Goal: Leave review/rating

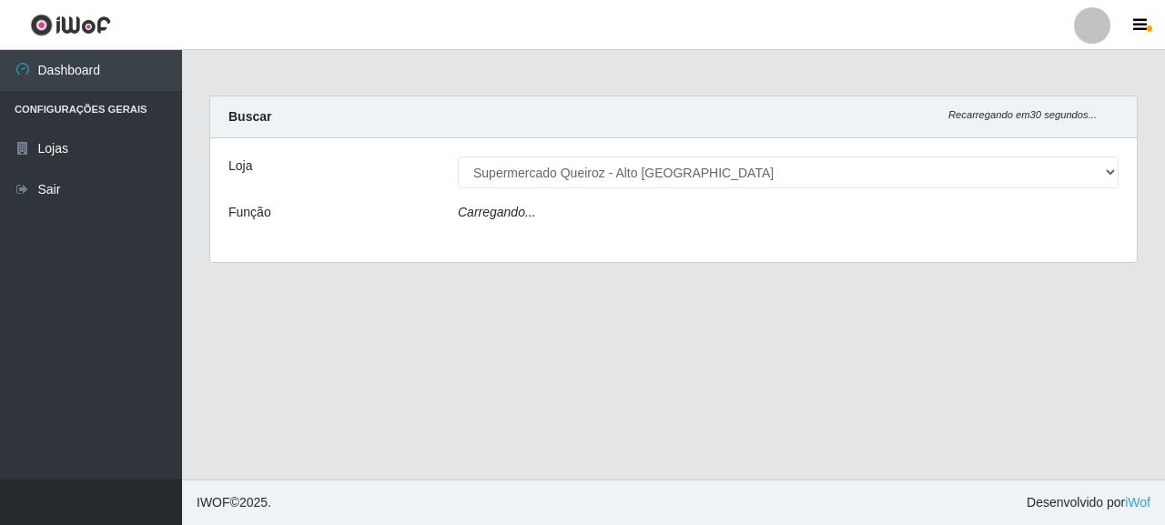
select select "496"
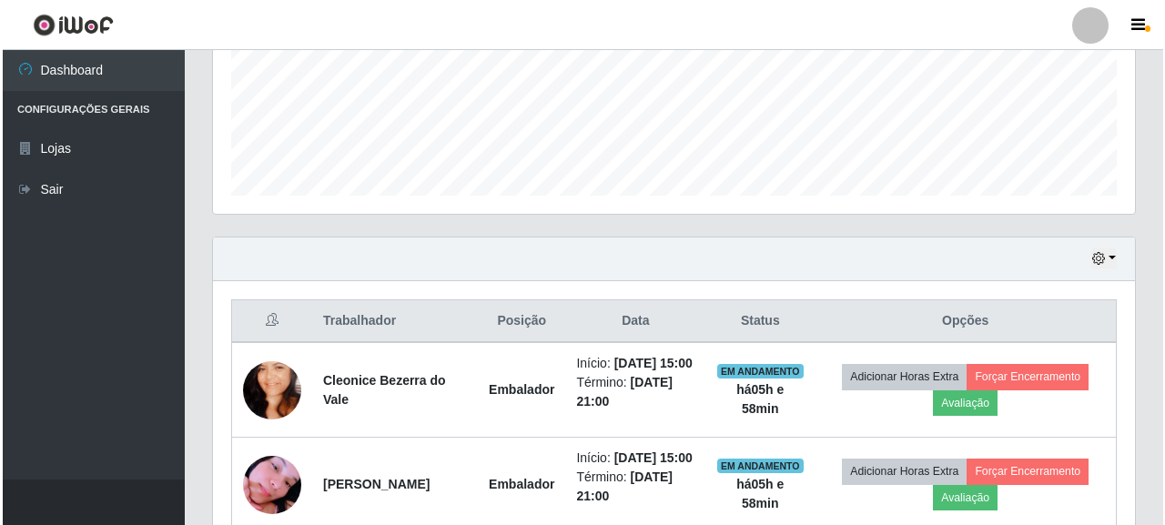
scroll to position [587, 0]
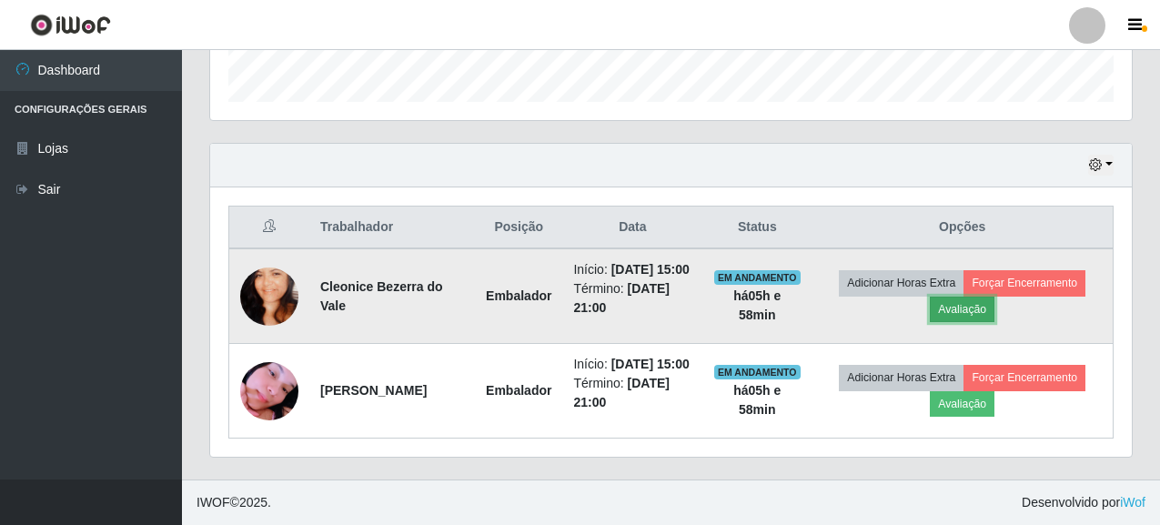
click at [974, 297] on button "Avaliação" at bounding box center [962, 309] width 65 height 25
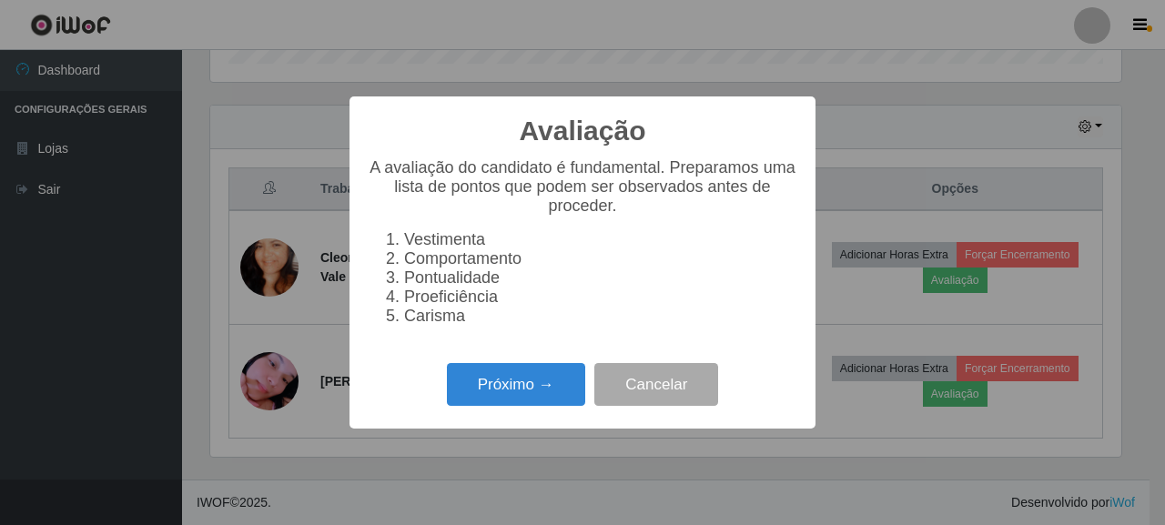
scroll to position [378, 911]
click at [563, 389] on button "Próximo →" at bounding box center [516, 384] width 138 height 43
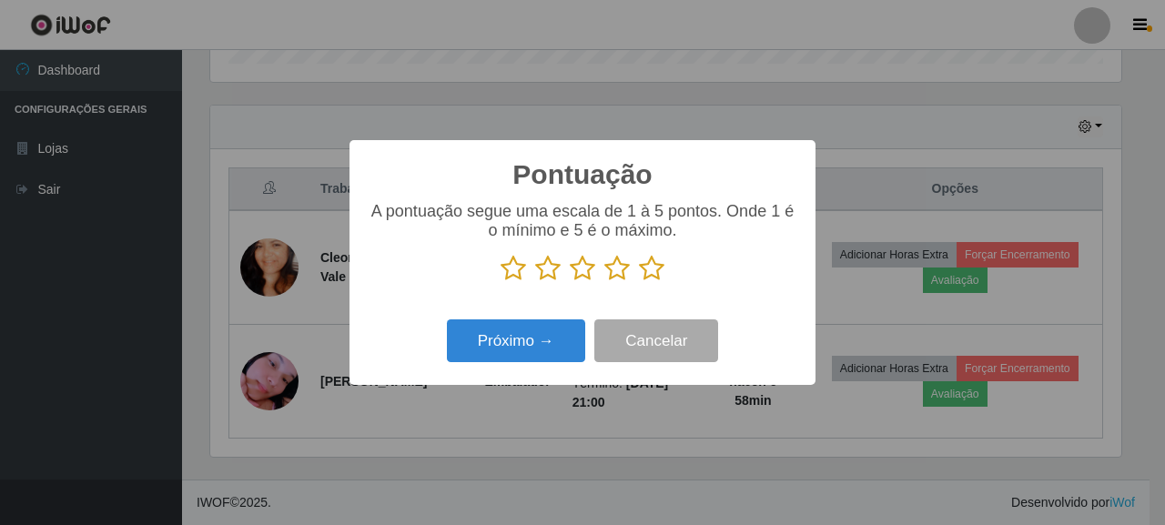
scroll to position [909490, 908957]
click at [652, 275] on icon at bounding box center [651, 268] width 25 height 27
click at [639, 282] on input "radio" at bounding box center [639, 282] width 0 height 0
click at [611, 273] on icon at bounding box center [616, 268] width 25 height 27
click at [604, 282] on input "radio" at bounding box center [604, 282] width 0 height 0
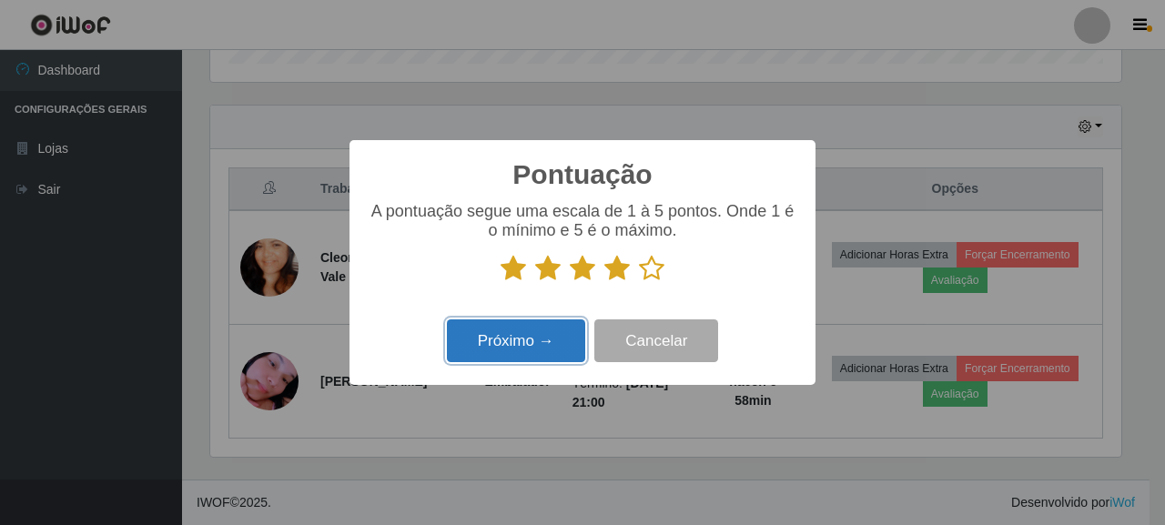
click at [498, 343] on button "Próximo →" at bounding box center [516, 340] width 138 height 43
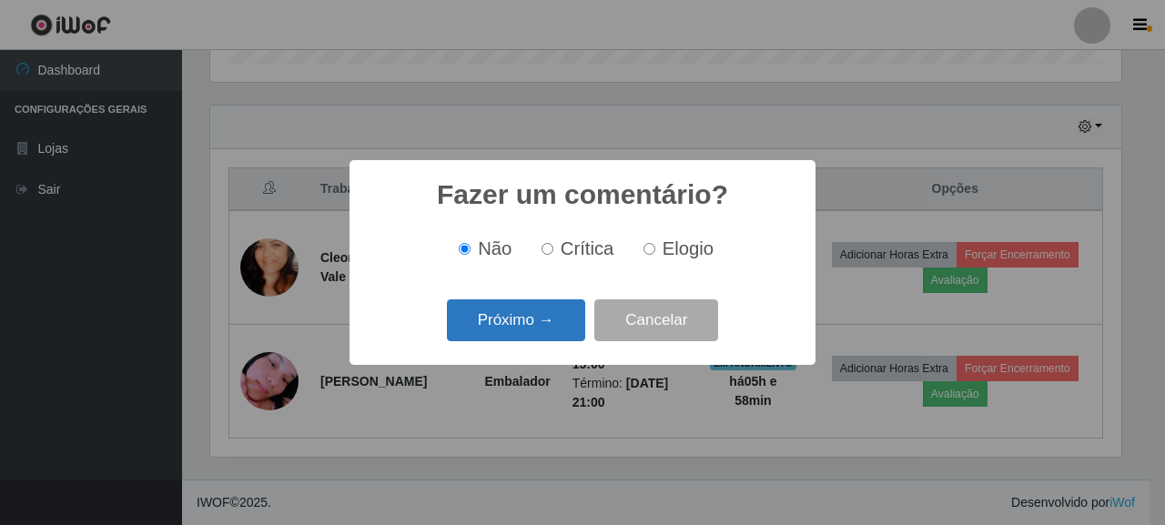
click at [541, 328] on button "Próximo →" at bounding box center [516, 320] width 138 height 43
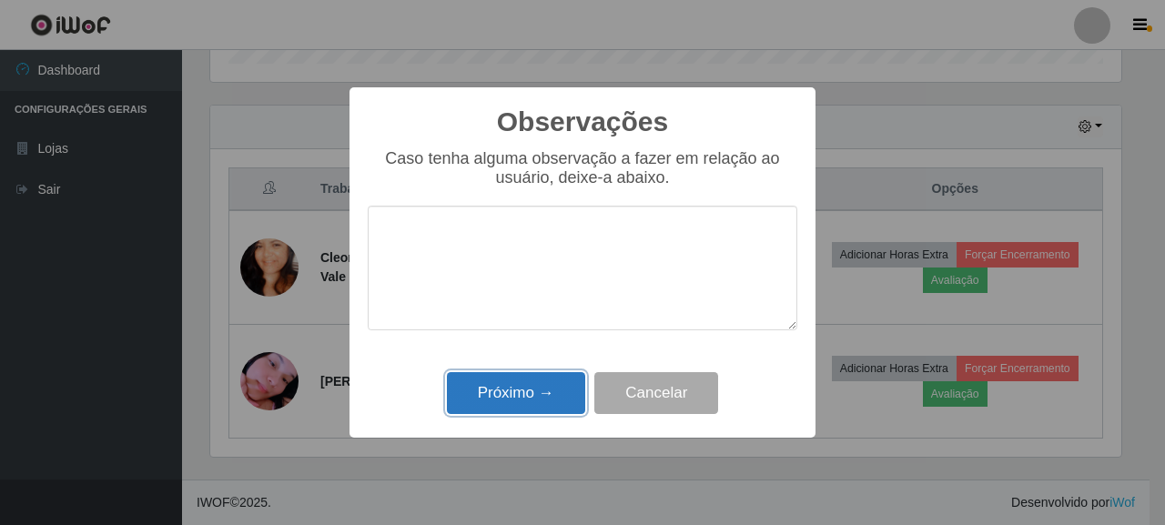
click at [540, 396] on button "Próximo →" at bounding box center [516, 393] width 138 height 43
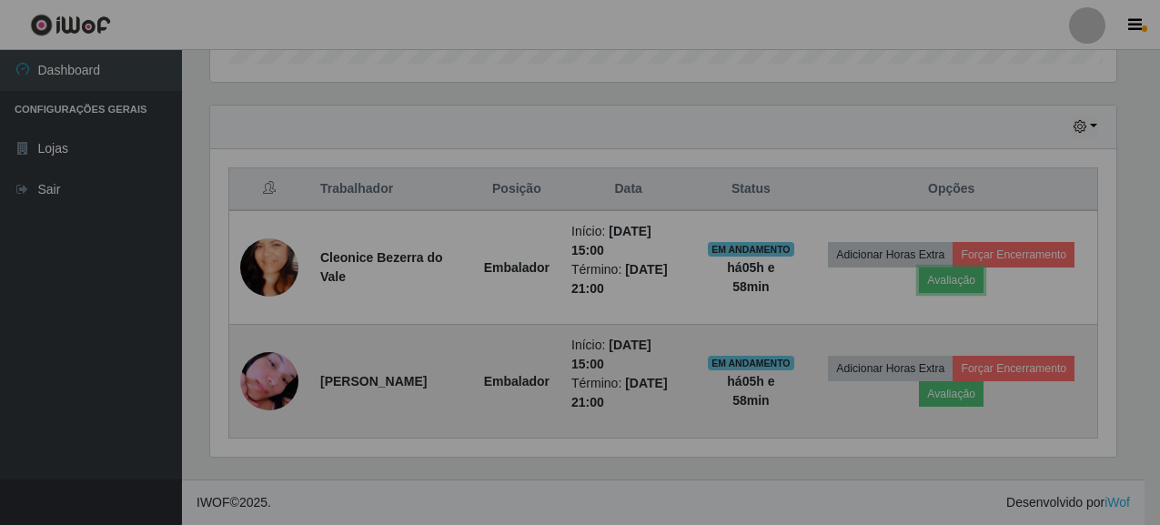
scroll to position [378, 922]
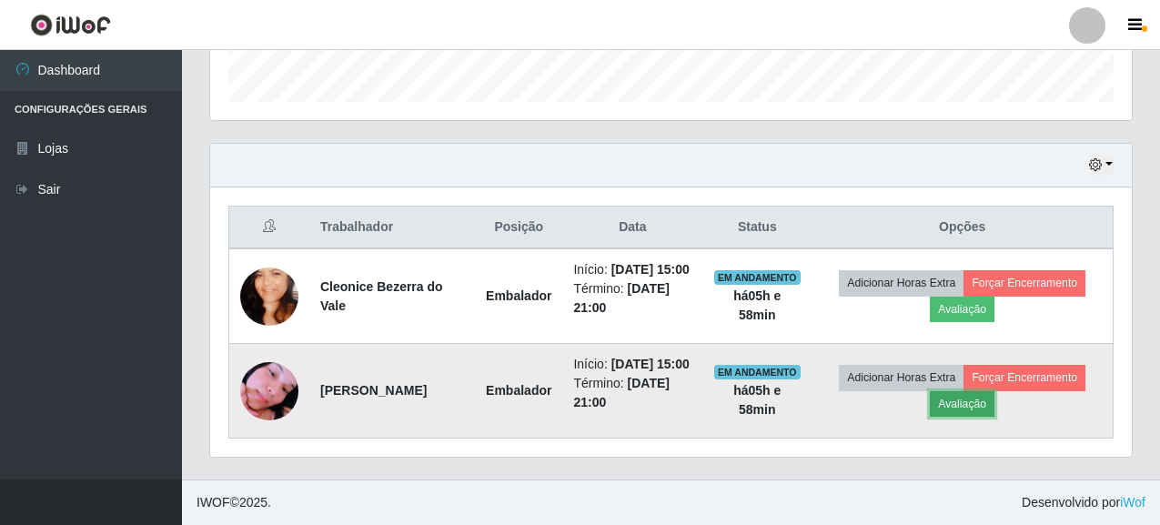
click at [985, 396] on button "Avaliação" at bounding box center [962, 403] width 65 height 25
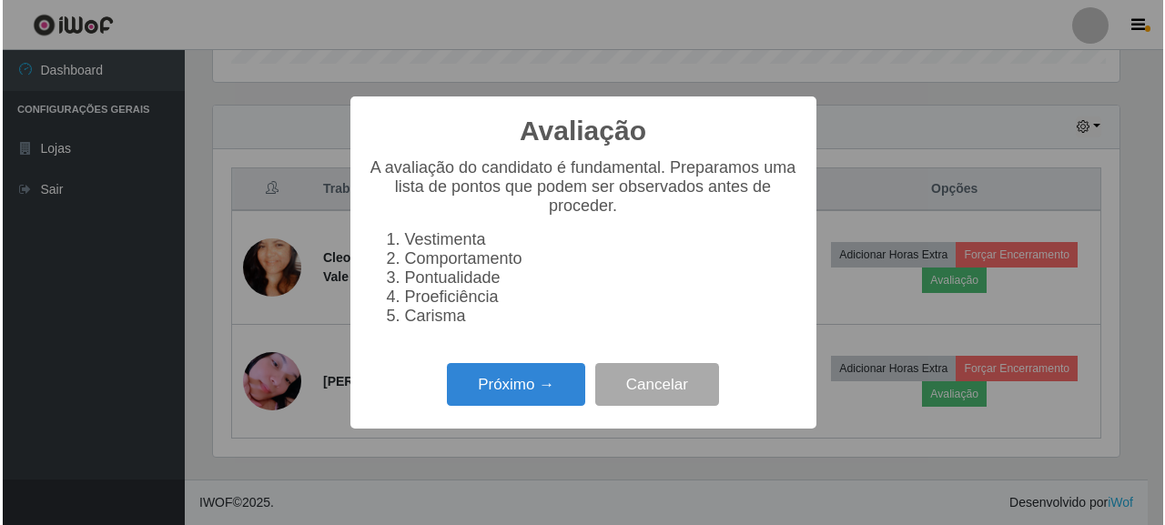
scroll to position [378, 911]
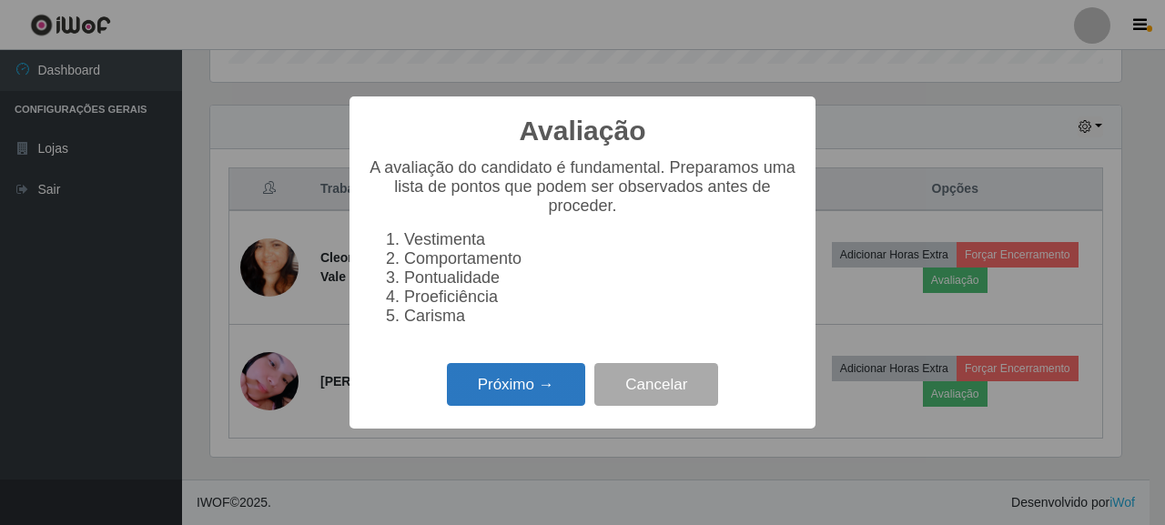
click at [505, 380] on button "Próximo →" at bounding box center [516, 384] width 138 height 43
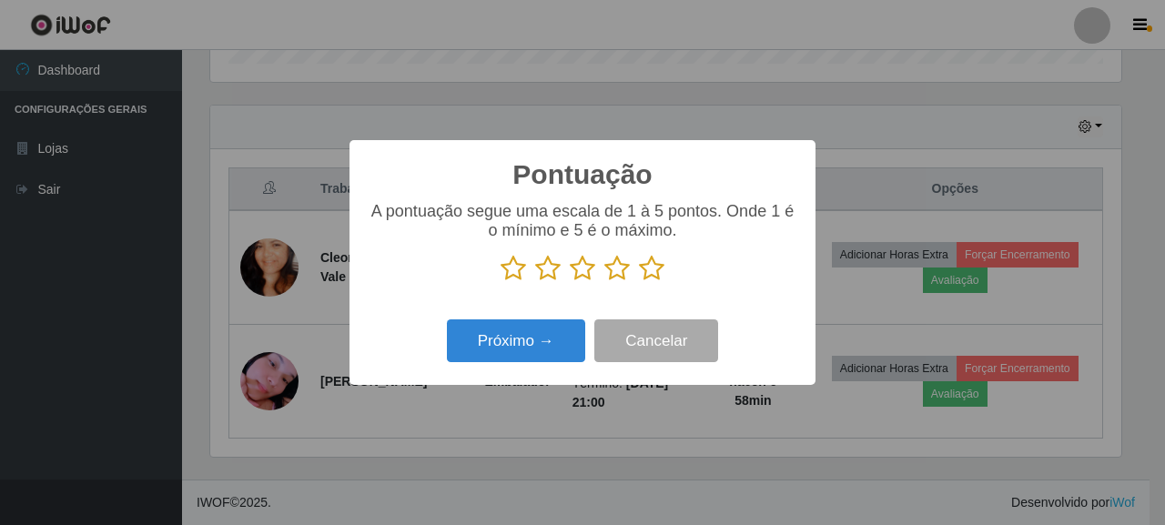
click at [659, 278] on icon at bounding box center [651, 268] width 25 height 27
click at [639, 282] on input "radio" at bounding box center [639, 282] width 0 height 0
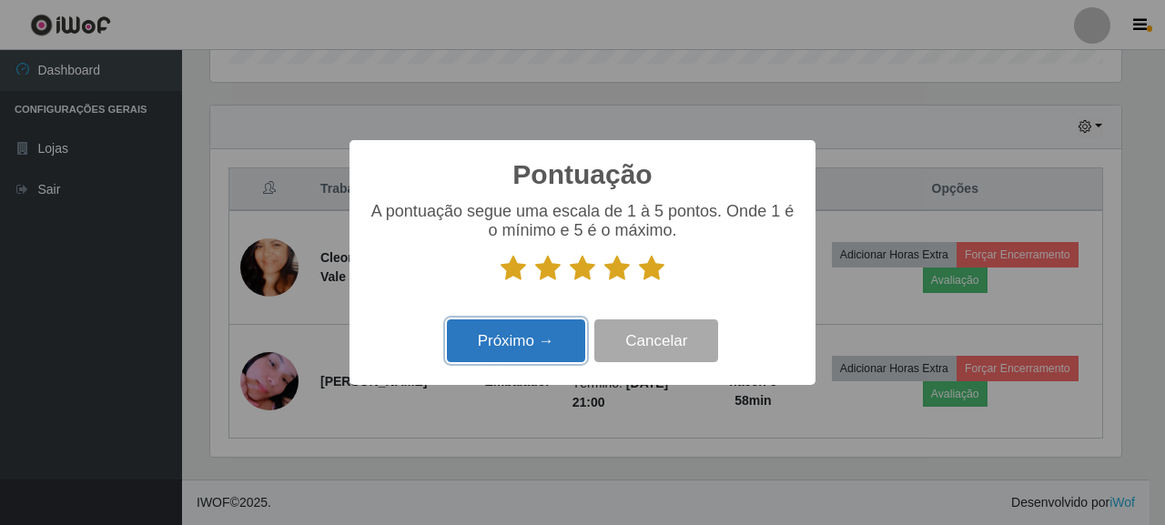
click at [563, 334] on button "Próximo →" at bounding box center [516, 340] width 138 height 43
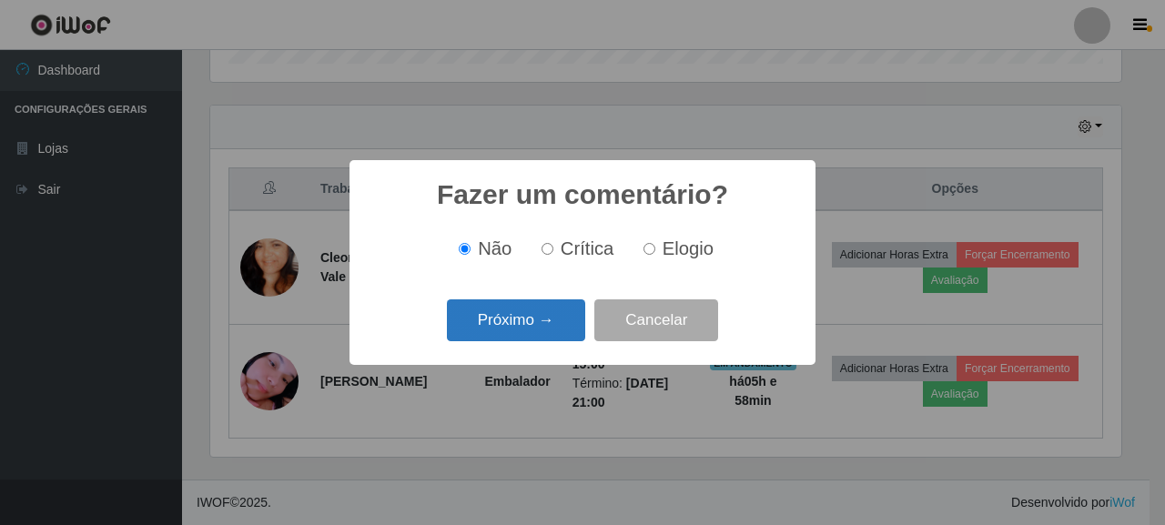
click at [500, 318] on button "Próximo →" at bounding box center [516, 320] width 138 height 43
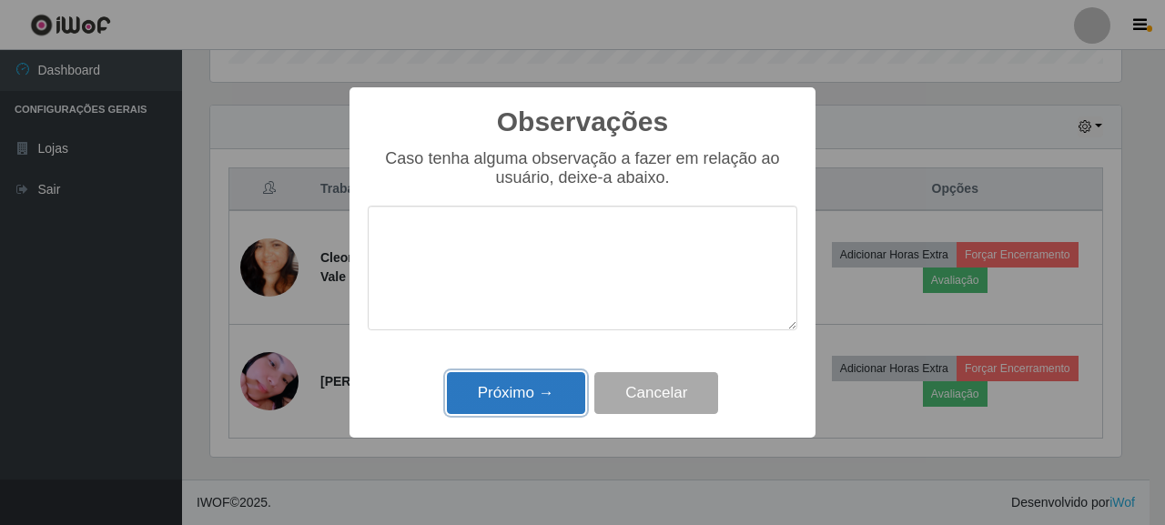
click at [508, 404] on button "Próximo →" at bounding box center [516, 393] width 138 height 43
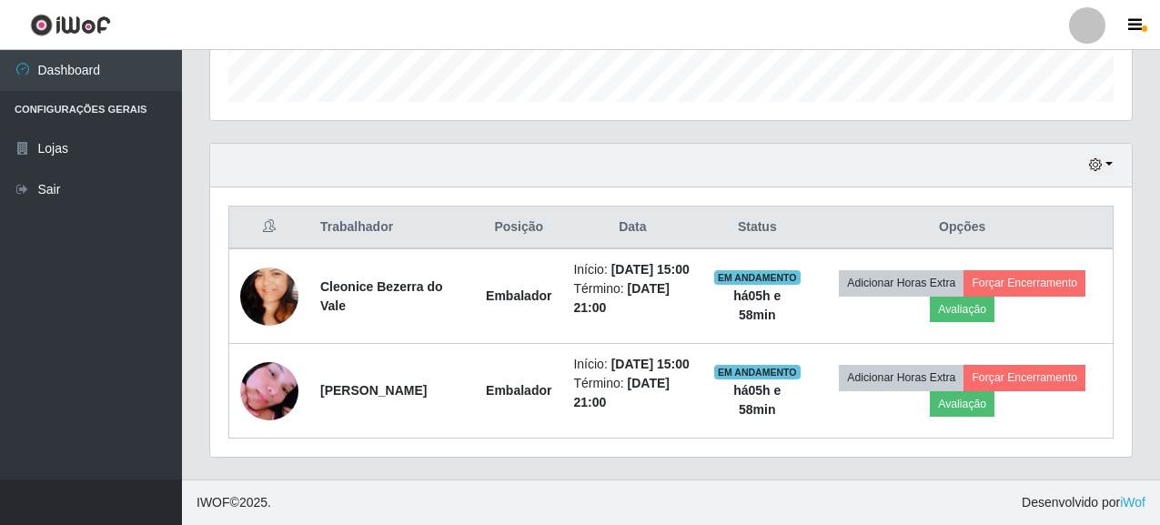
scroll to position [549, 0]
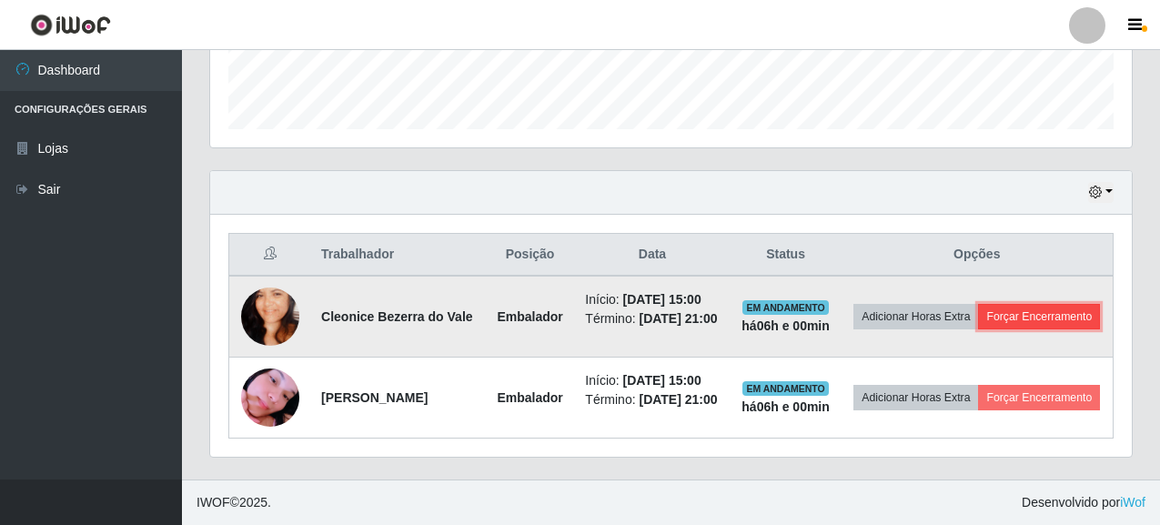
click at [978, 312] on button "Forçar Encerramento" at bounding box center [1039, 316] width 122 height 25
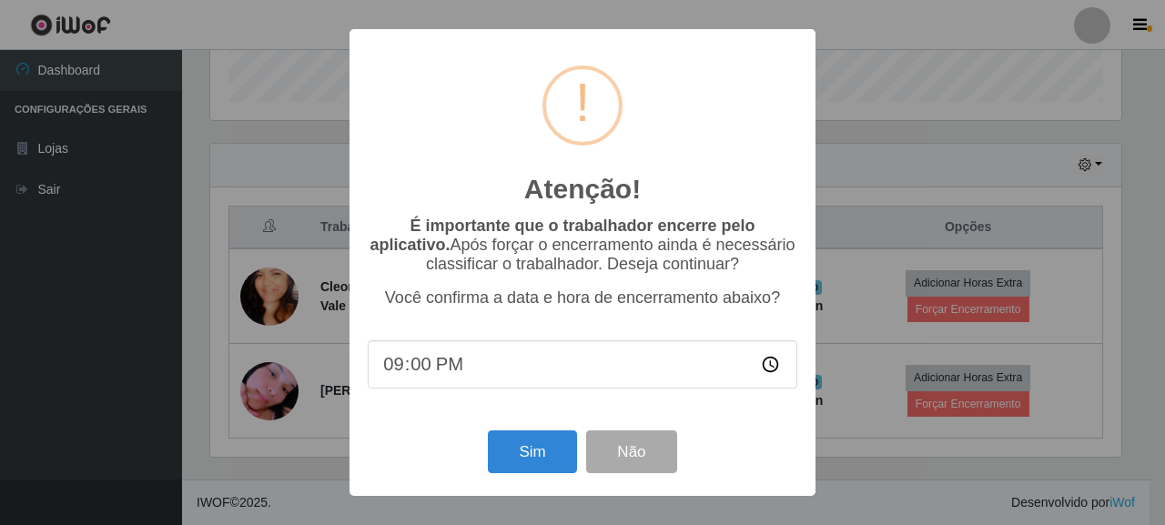
click at [506, 431] on div "Sim Não" at bounding box center [582, 452] width 429 height 52
click at [512, 441] on button "Sim" at bounding box center [532, 451] width 88 height 43
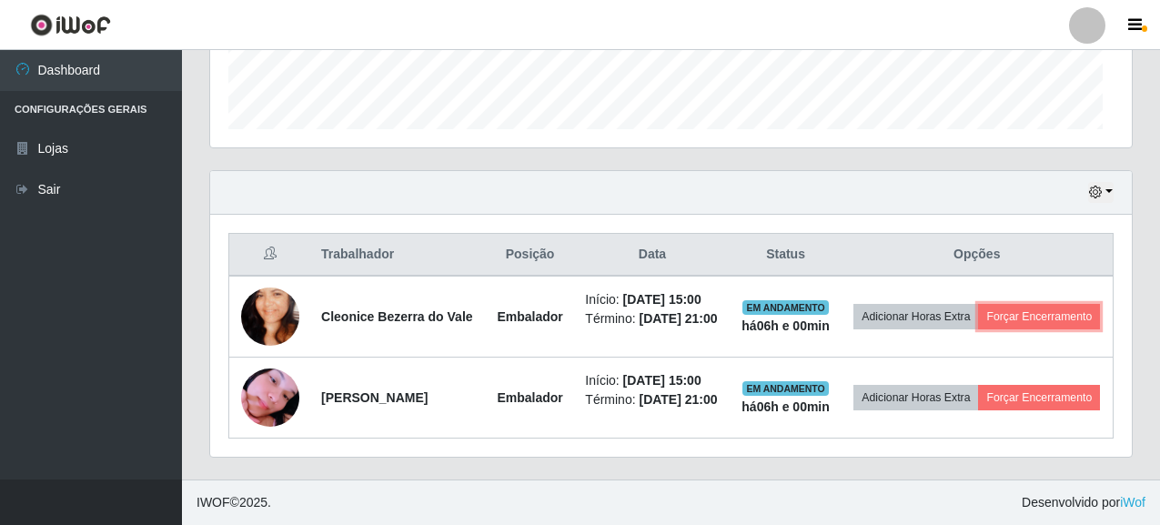
scroll to position [378, 922]
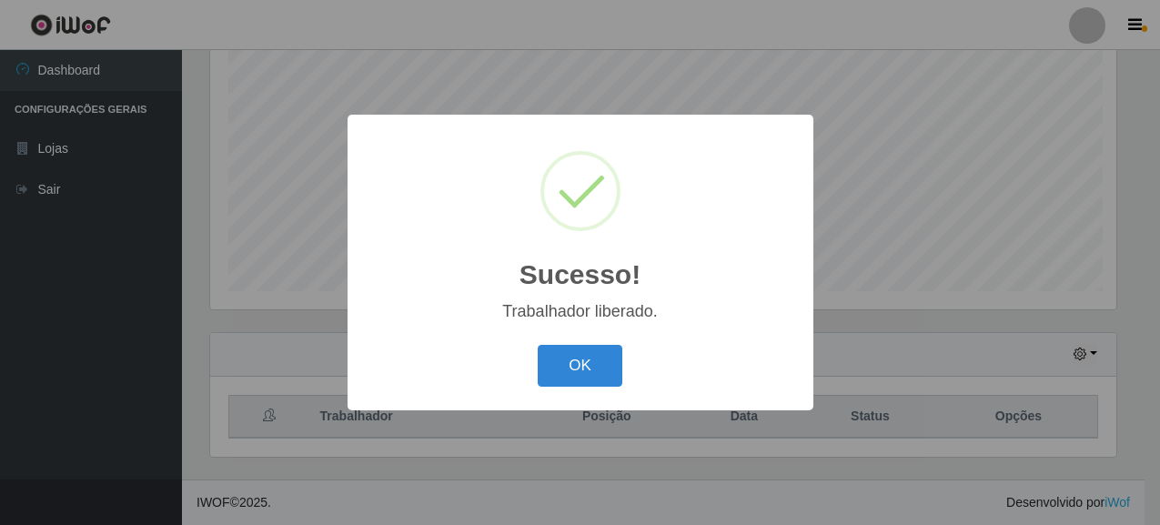
click at [968, 403] on div "Sucesso! × Trabalhador liberado. OK Cancel" at bounding box center [580, 262] width 1160 height 525
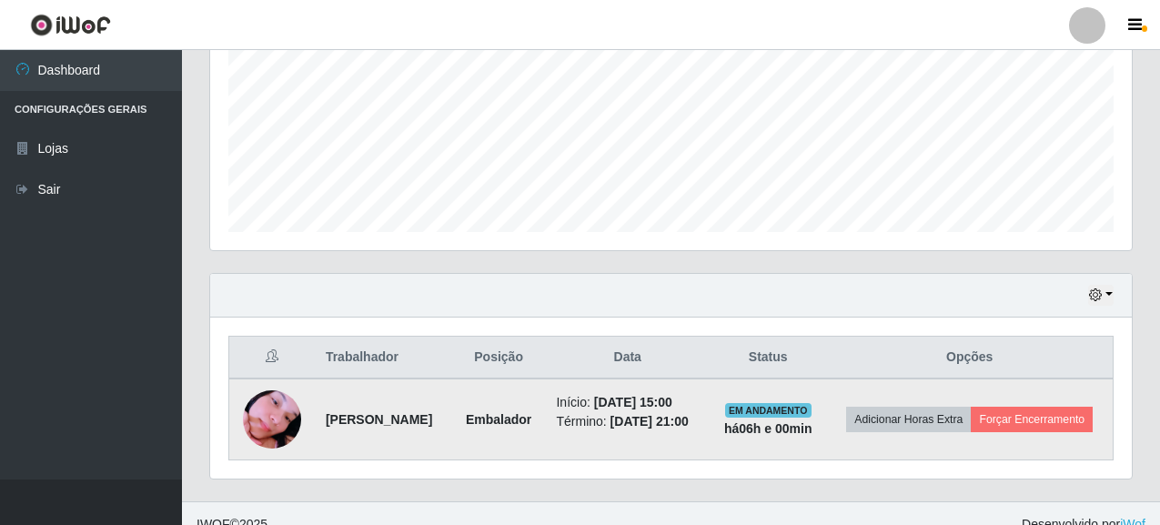
scroll to position [454, 0]
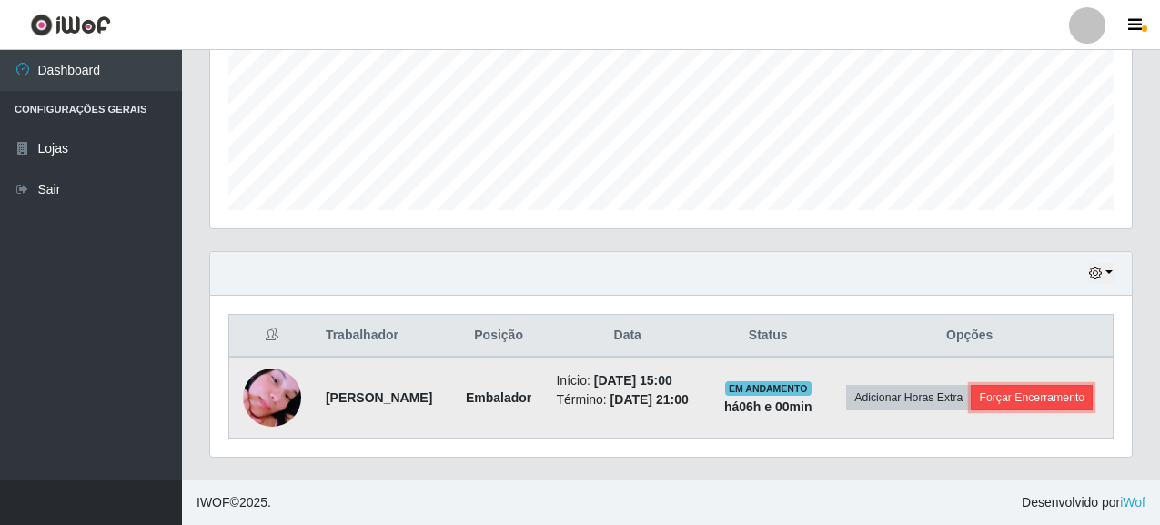
click at [1012, 406] on button "Forçar Encerramento" at bounding box center [1032, 397] width 122 height 25
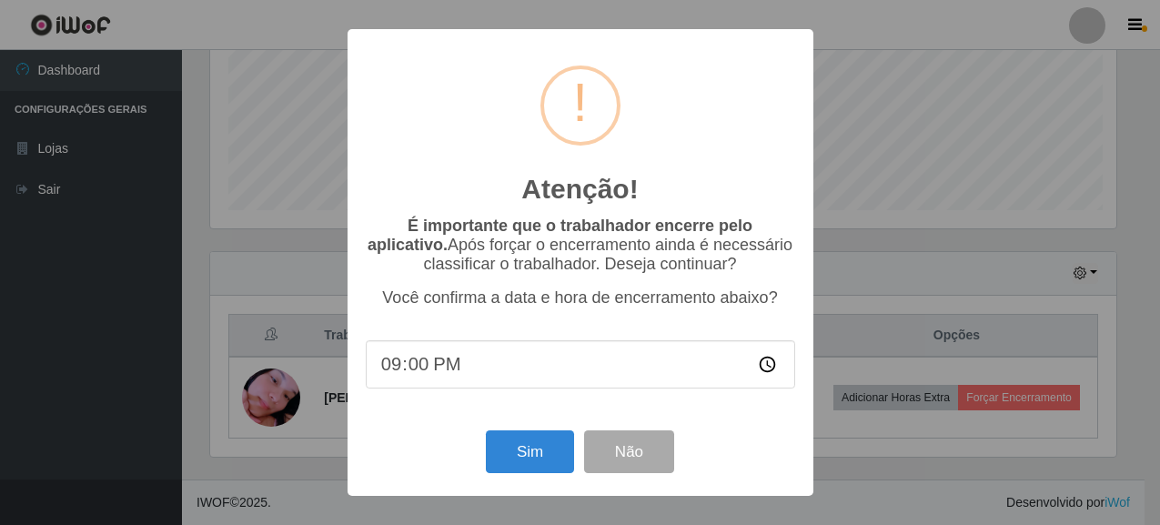
scroll to position [378, 911]
click at [494, 458] on button "Sim" at bounding box center [532, 451] width 88 height 43
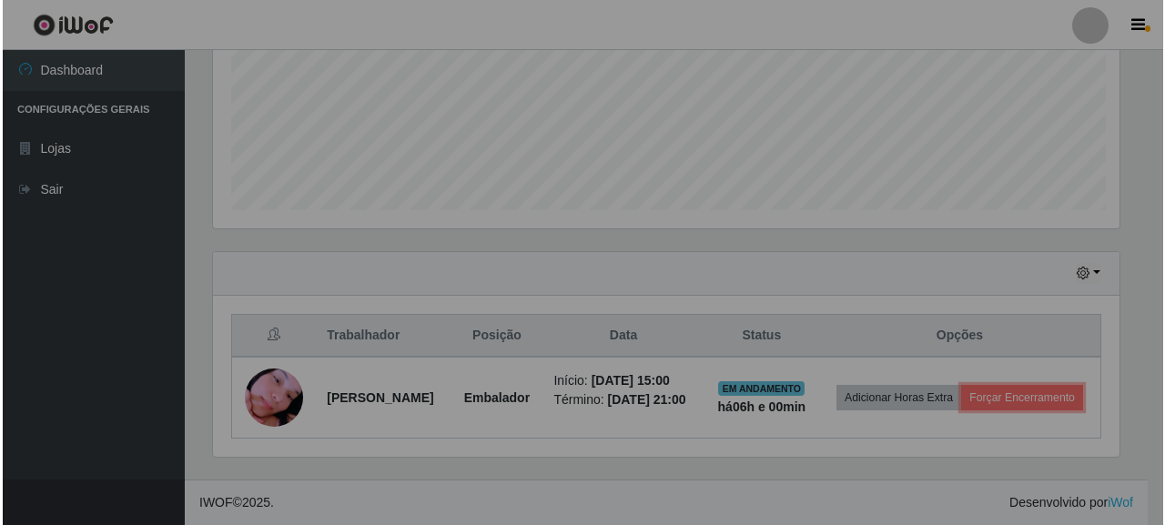
scroll to position [378, 922]
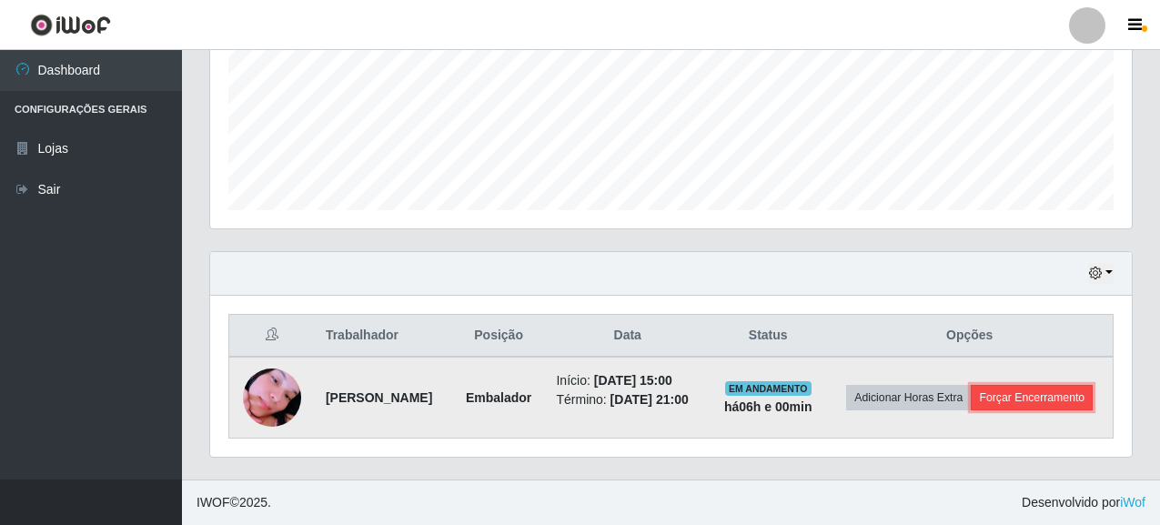
click at [971, 410] on button "Forçar Encerramento" at bounding box center [1032, 397] width 122 height 25
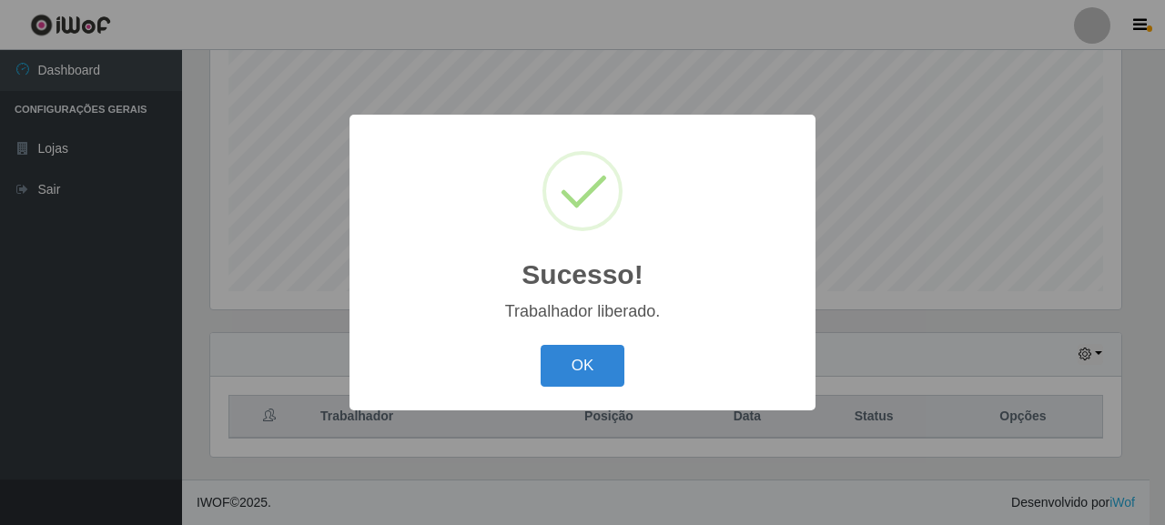
scroll to position [359, 0]
click at [570, 378] on button "OK" at bounding box center [582, 366] width 85 height 43
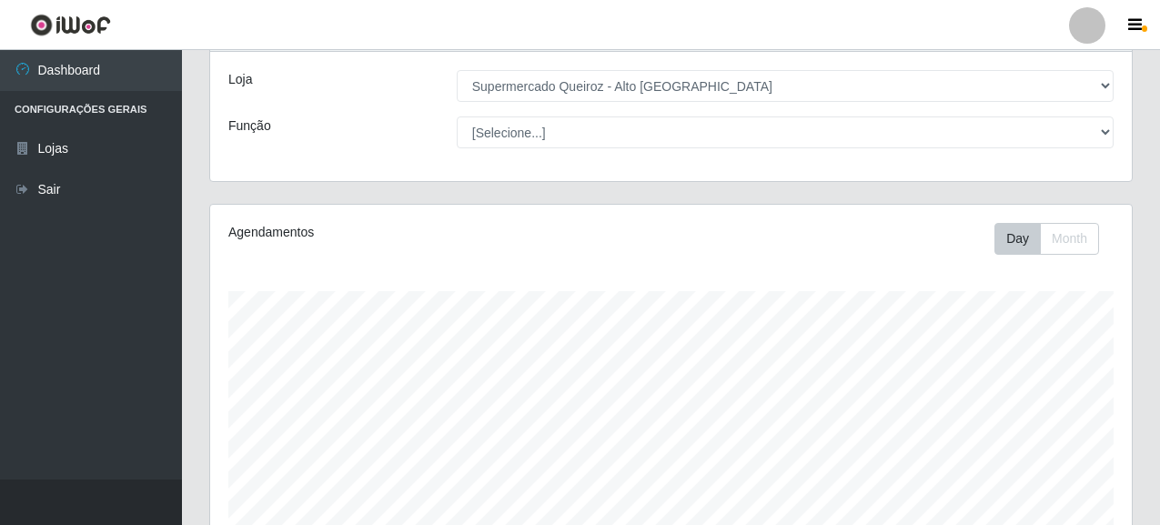
scroll to position [0, 0]
